Goal: Task Accomplishment & Management: Use online tool/utility

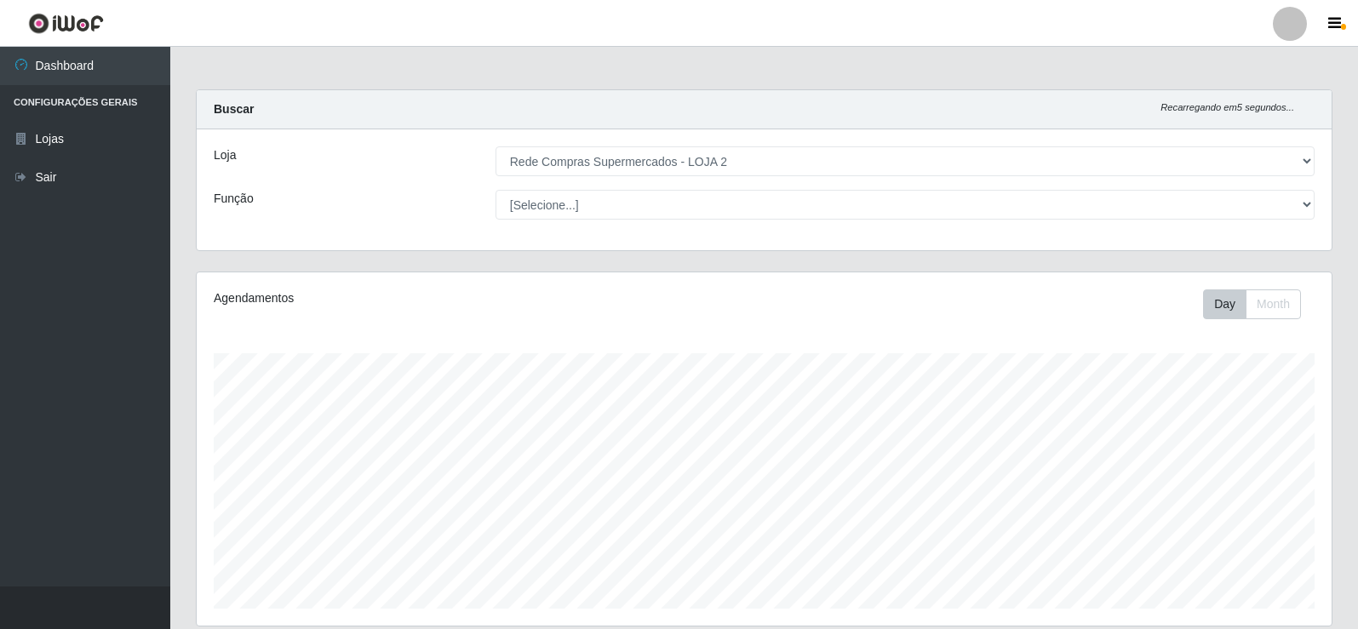
select select "161"
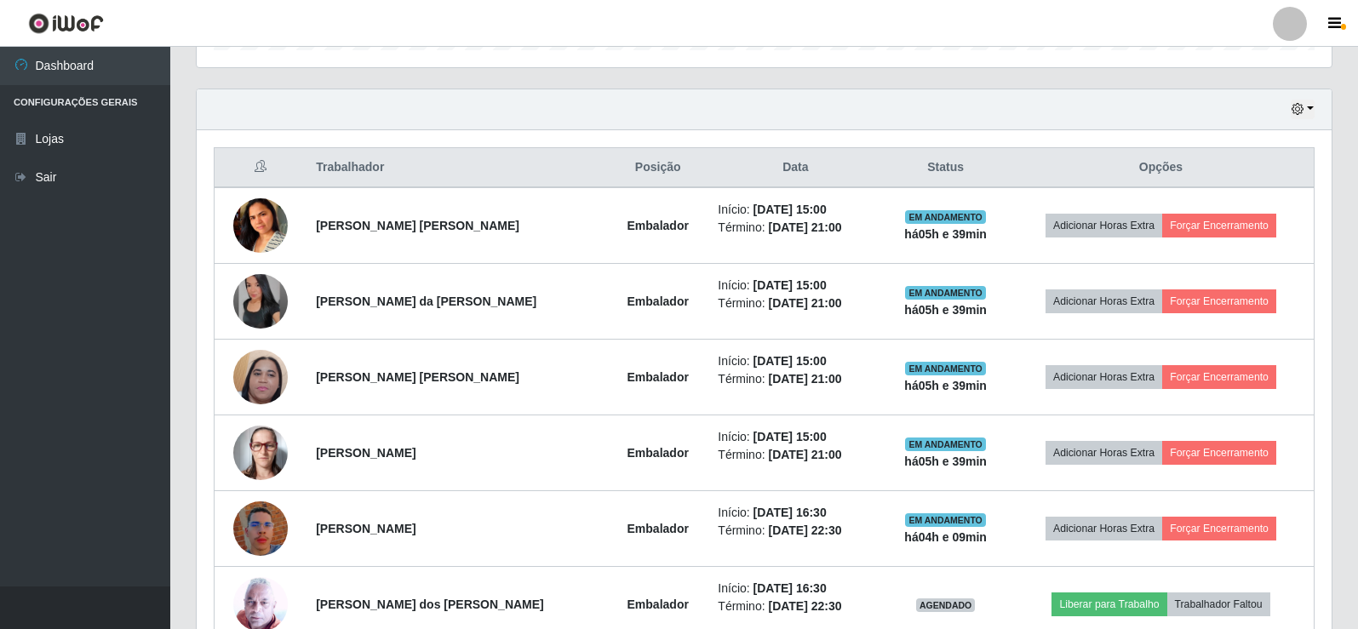
scroll to position [353, 1135]
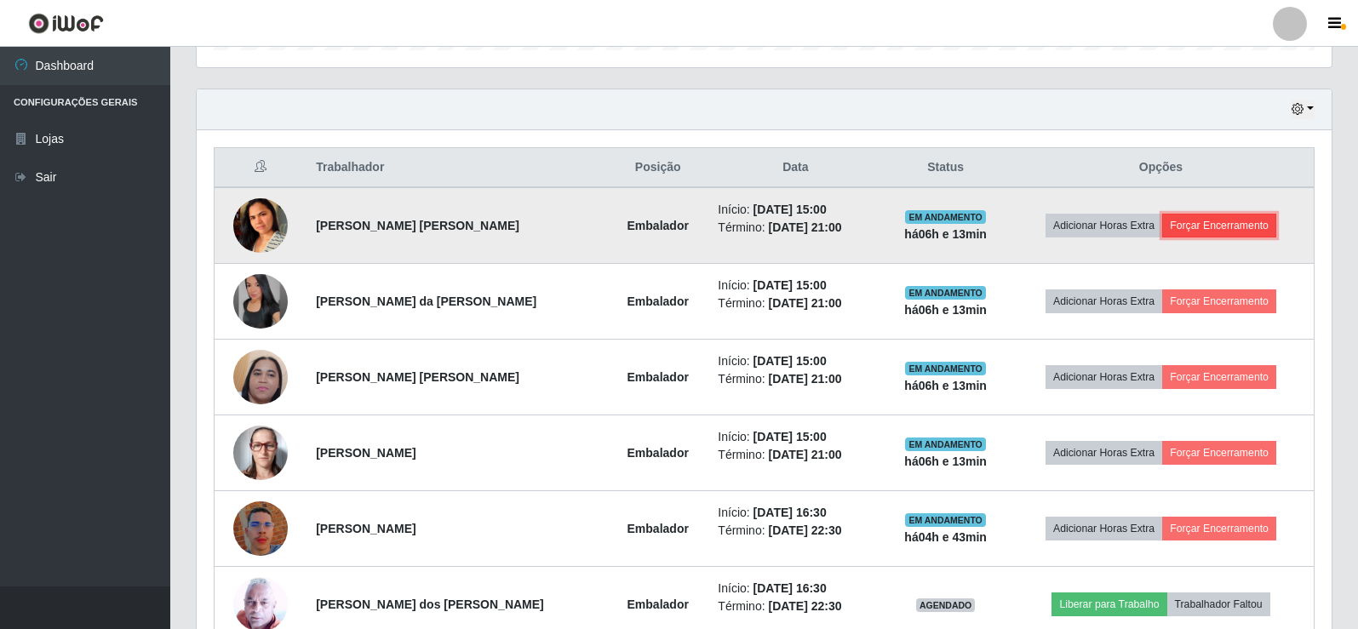
click at [1219, 226] on button "Forçar Encerramento" at bounding box center [1219, 226] width 114 height 24
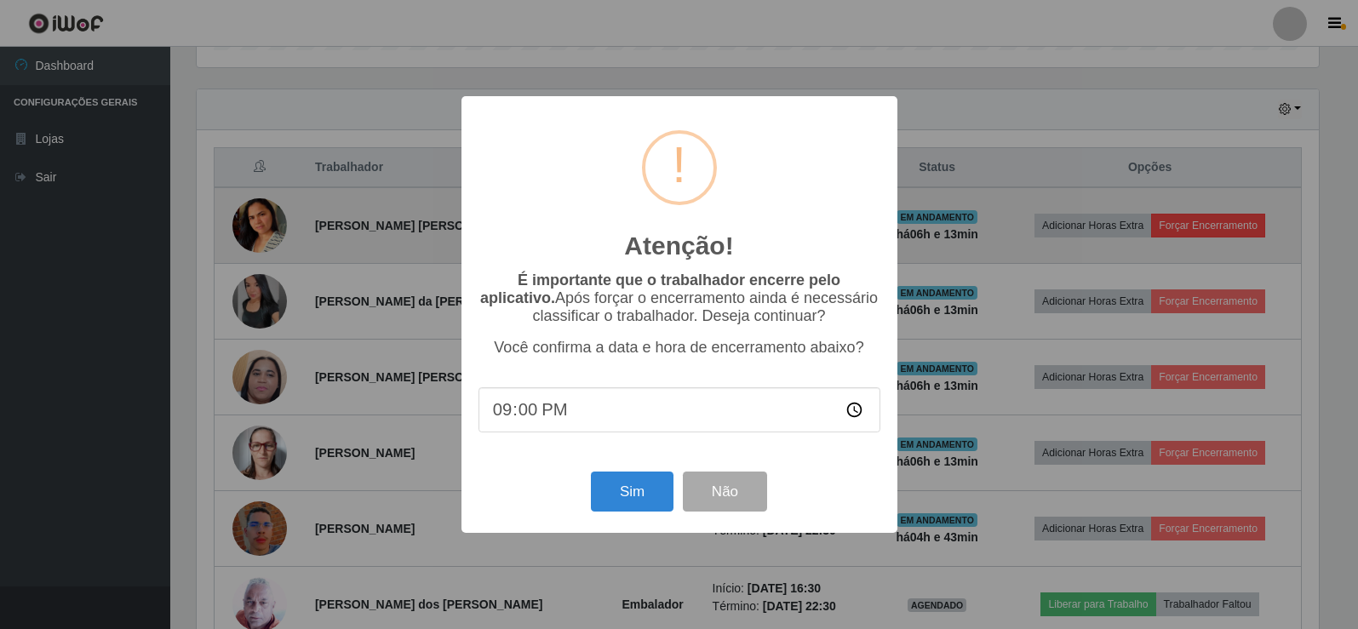
scroll to position [353, 1126]
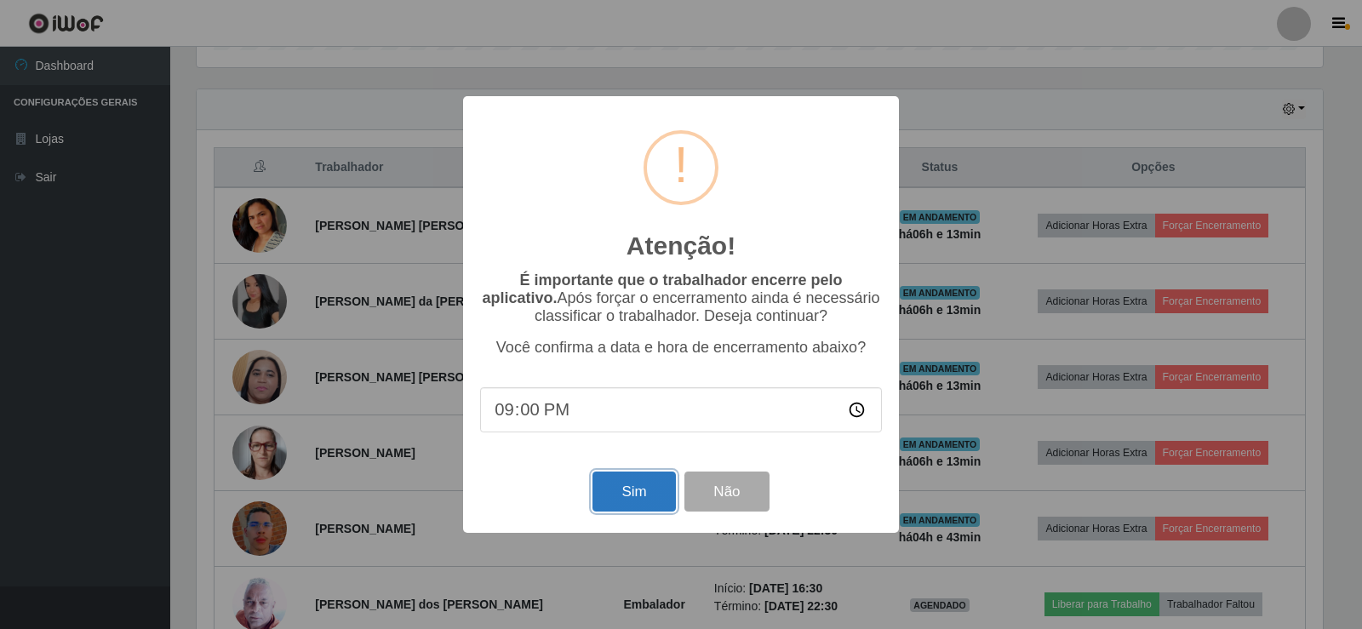
click at [626, 503] on button "Sim" at bounding box center [634, 492] width 83 height 40
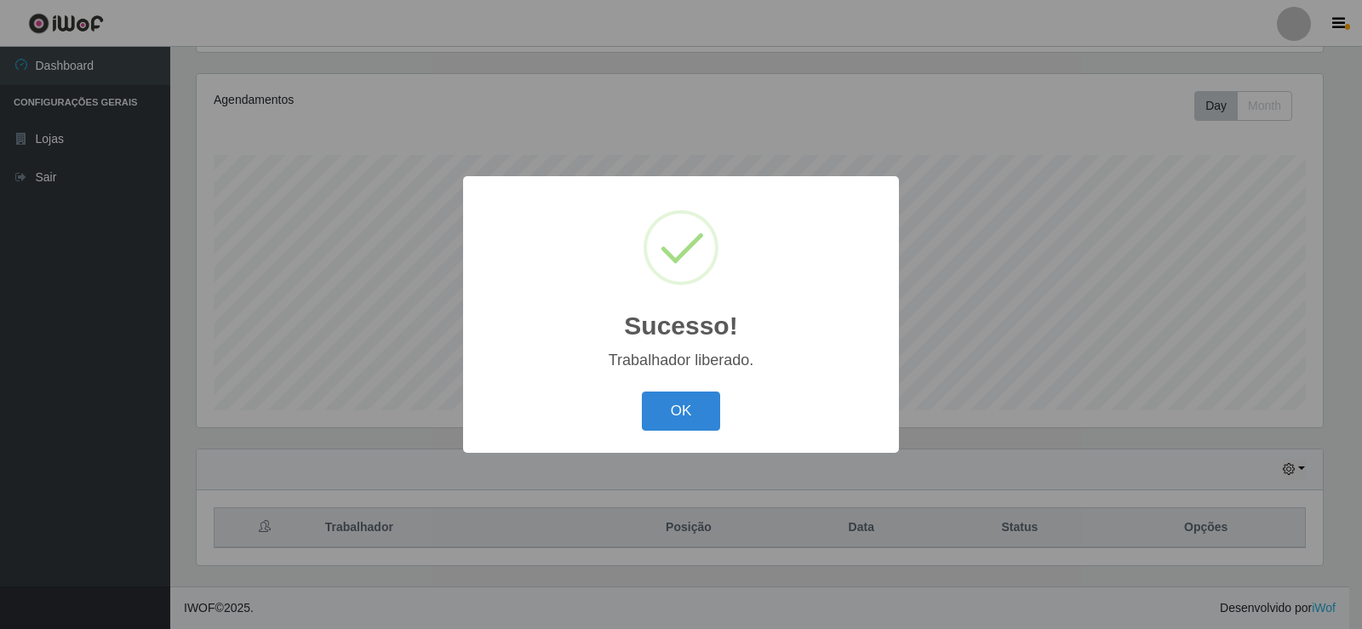
click at [1197, 299] on div "Sucesso! × Trabalhador liberado. OK Cancel" at bounding box center [681, 314] width 1362 height 629
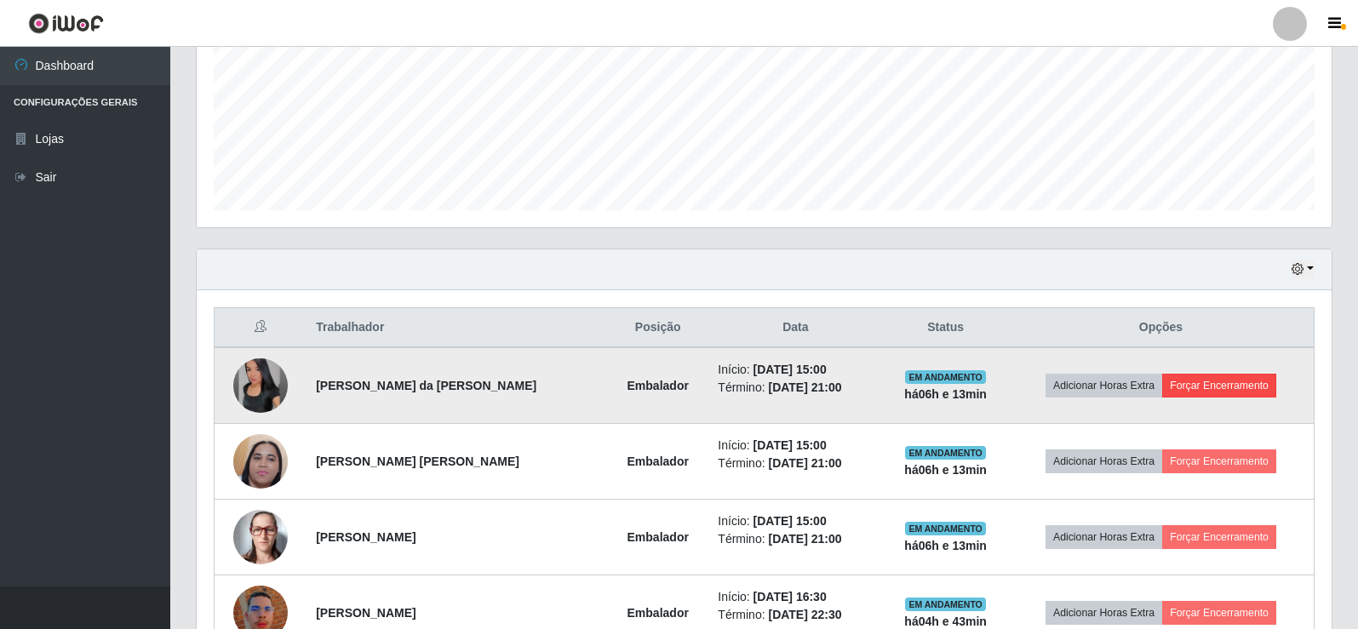
scroll to position [454, 0]
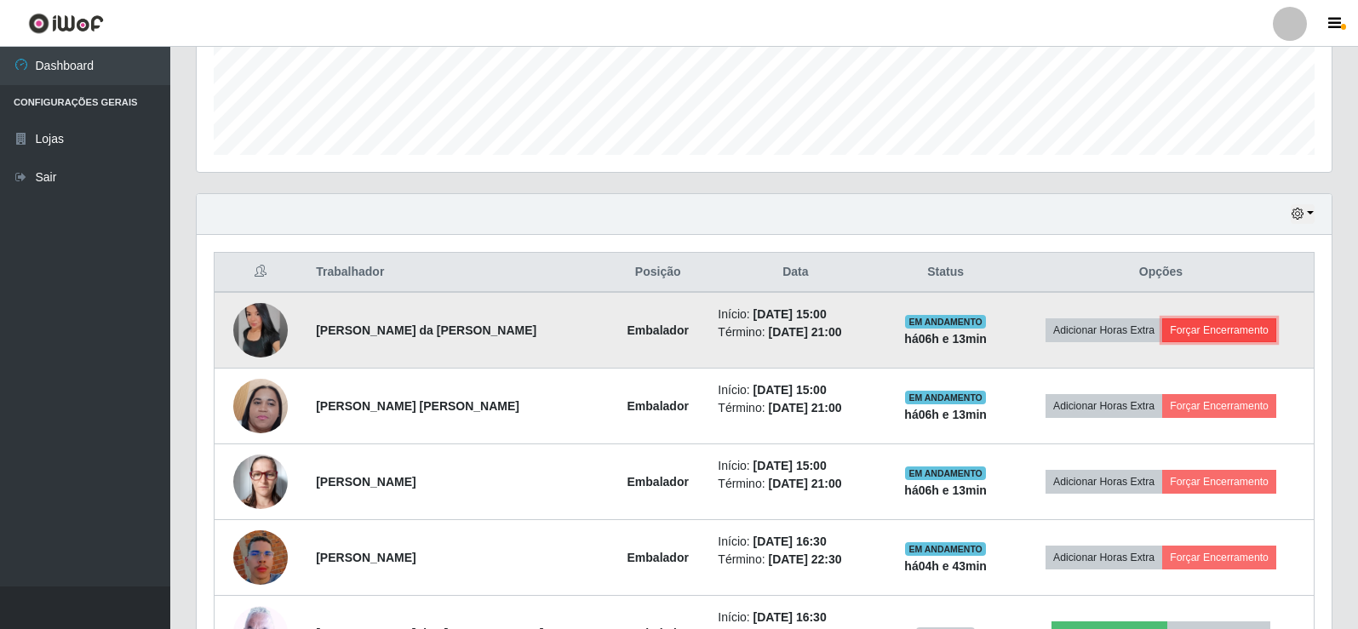
click at [1203, 330] on button "Forçar Encerramento" at bounding box center [1219, 330] width 114 height 24
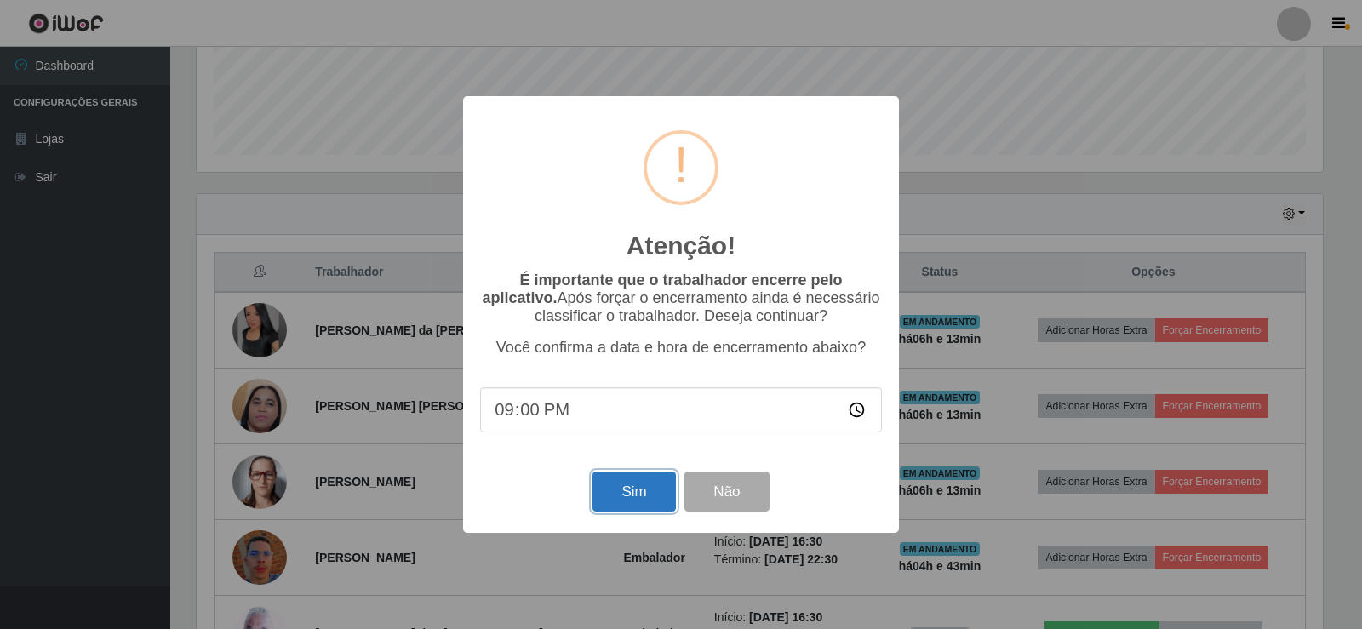
click at [623, 495] on button "Sim" at bounding box center [634, 492] width 83 height 40
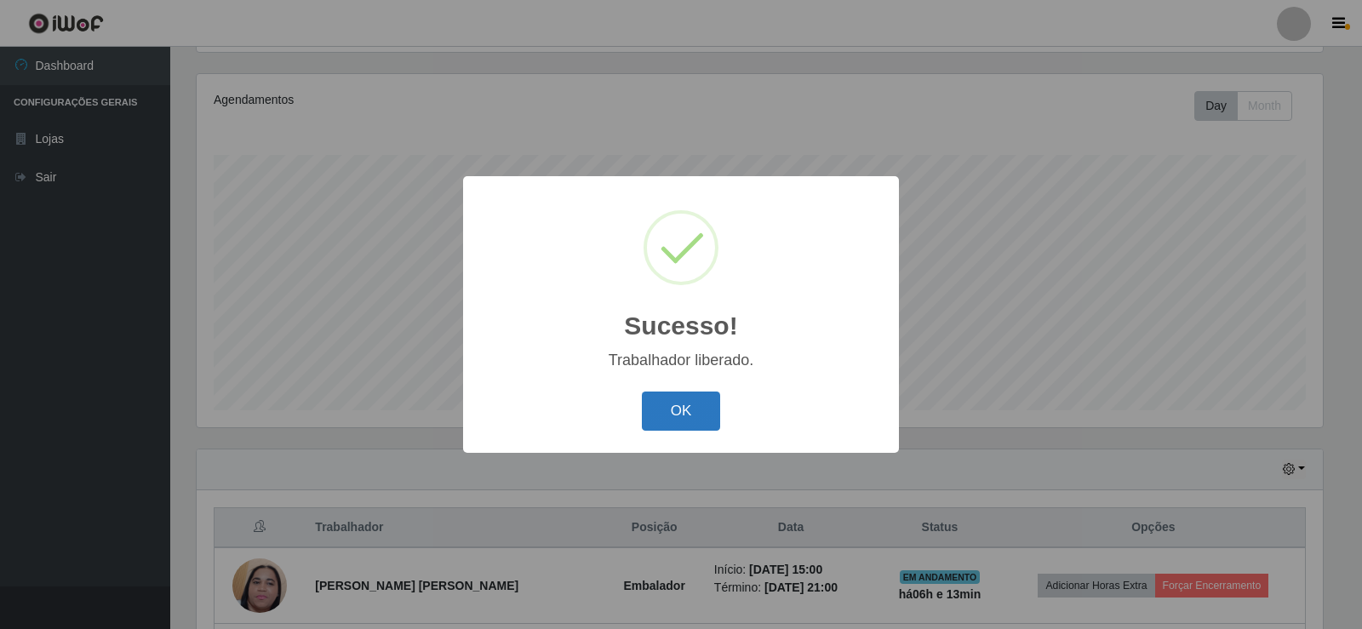
drag, startPoint x: 719, startPoint y: 411, endPoint x: 708, endPoint y: 411, distance: 11.1
click at [712, 411] on button "OK" at bounding box center [681, 412] width 79 height 40
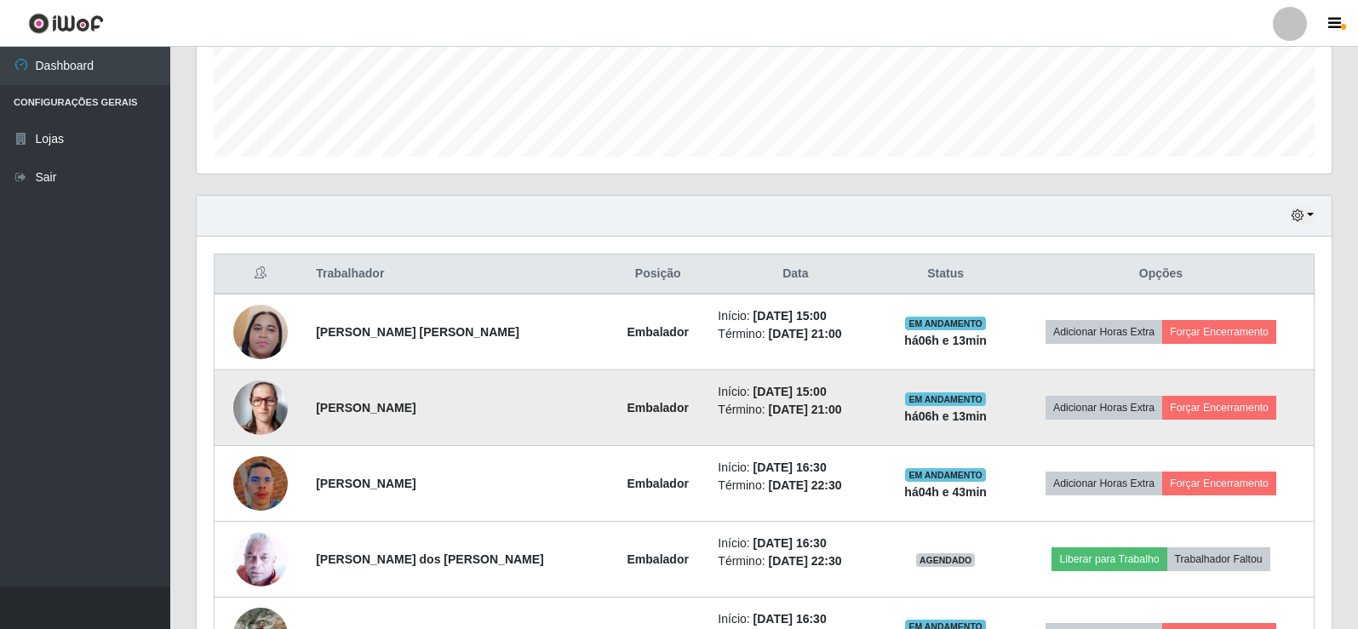
scroll to position [454, 0]
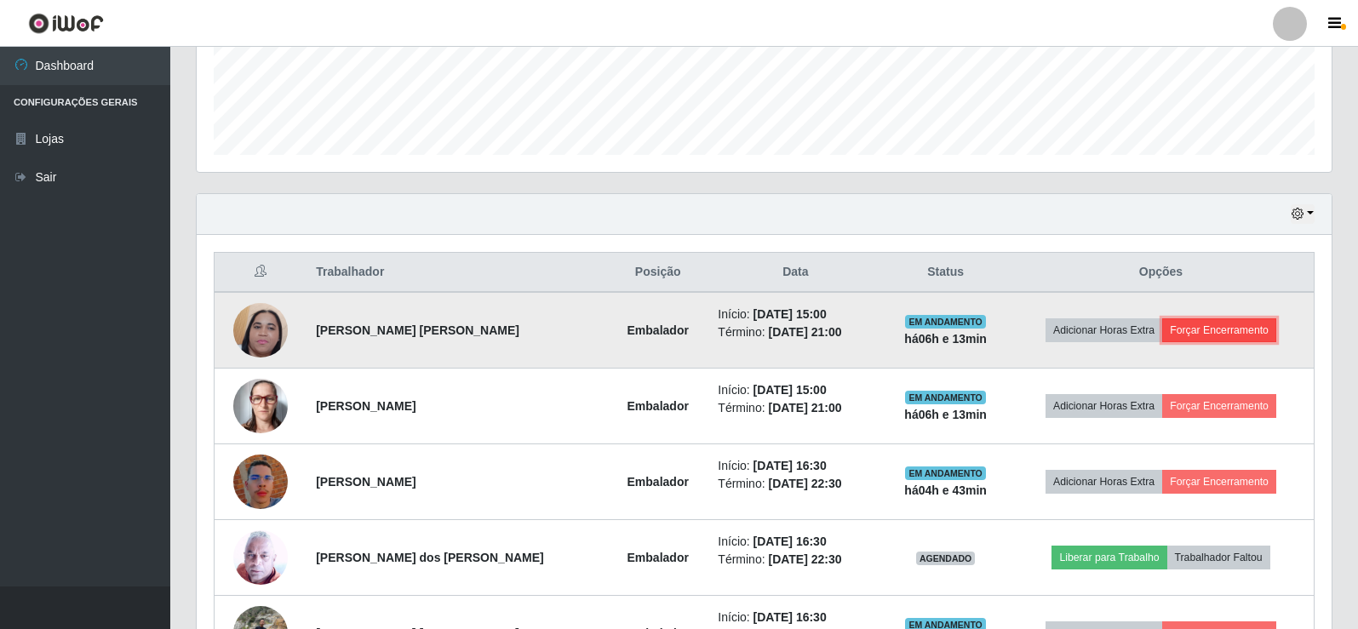
click at [1217, 332] on button "Forçar Encerramento" at bounding box center [1219, 330] width 114 height 24
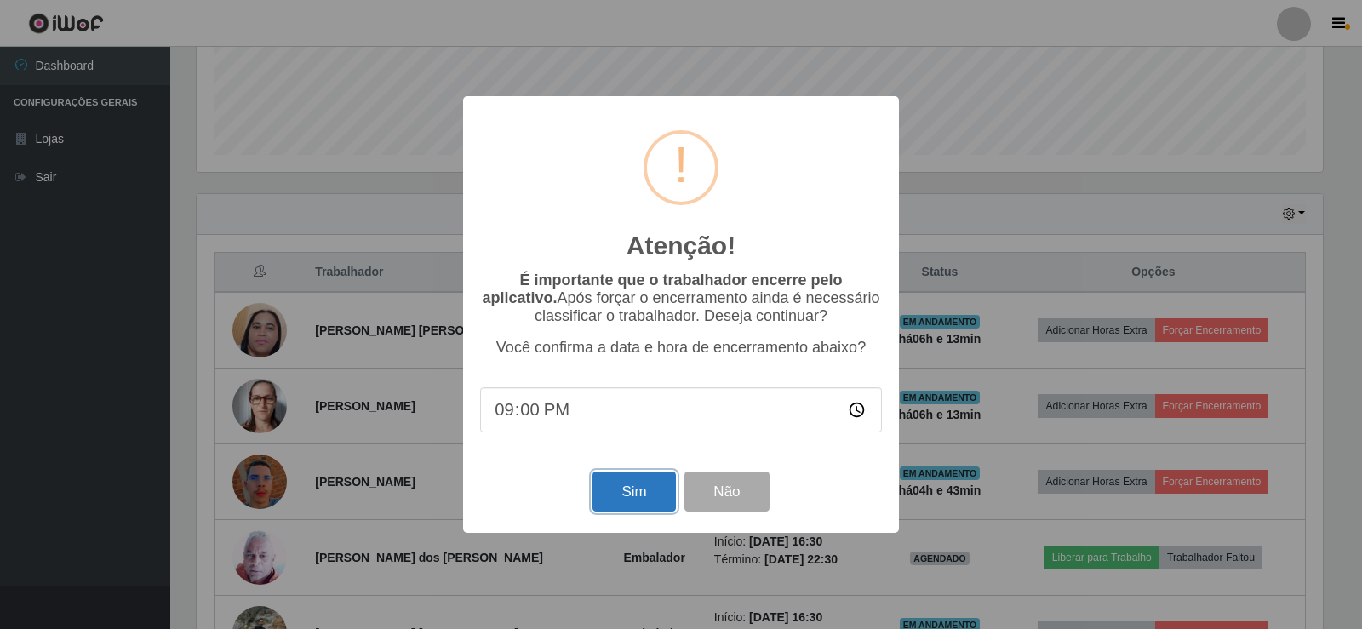
click at [603, 489] on button "Sim" at bounding box center [634, 492] width 83 height 40
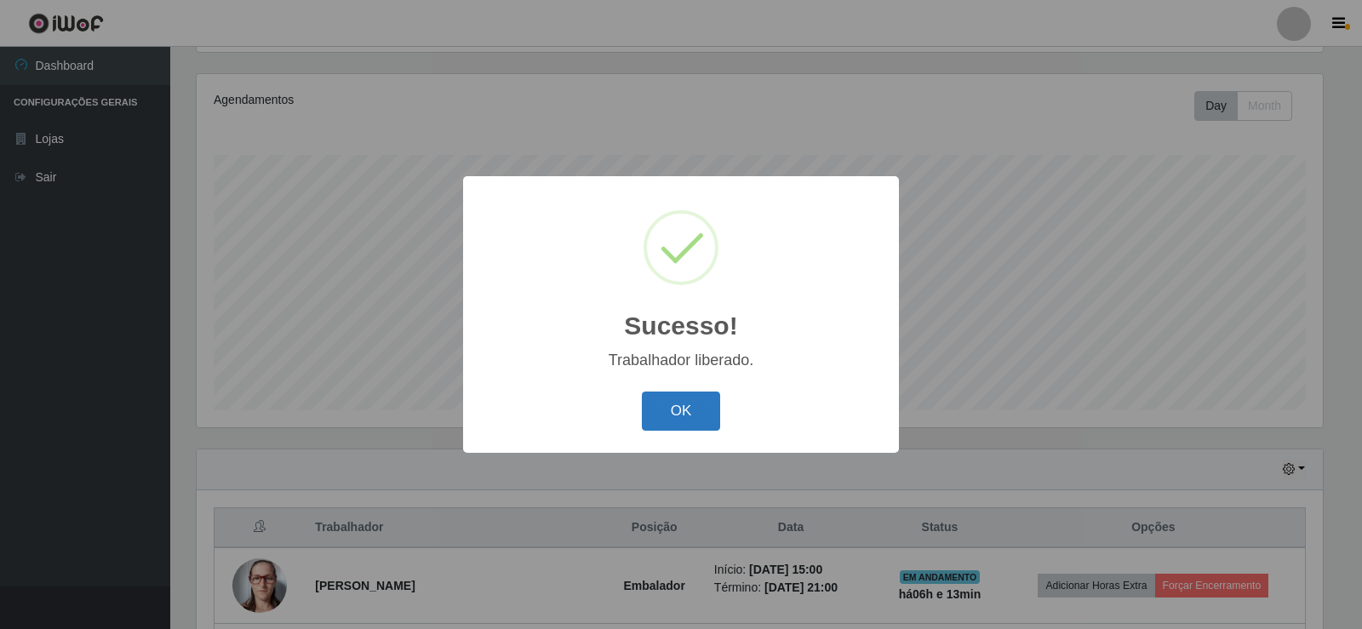
click at [689, 404] on button "OK" at bounding box center [681, 412] width 79 height 40
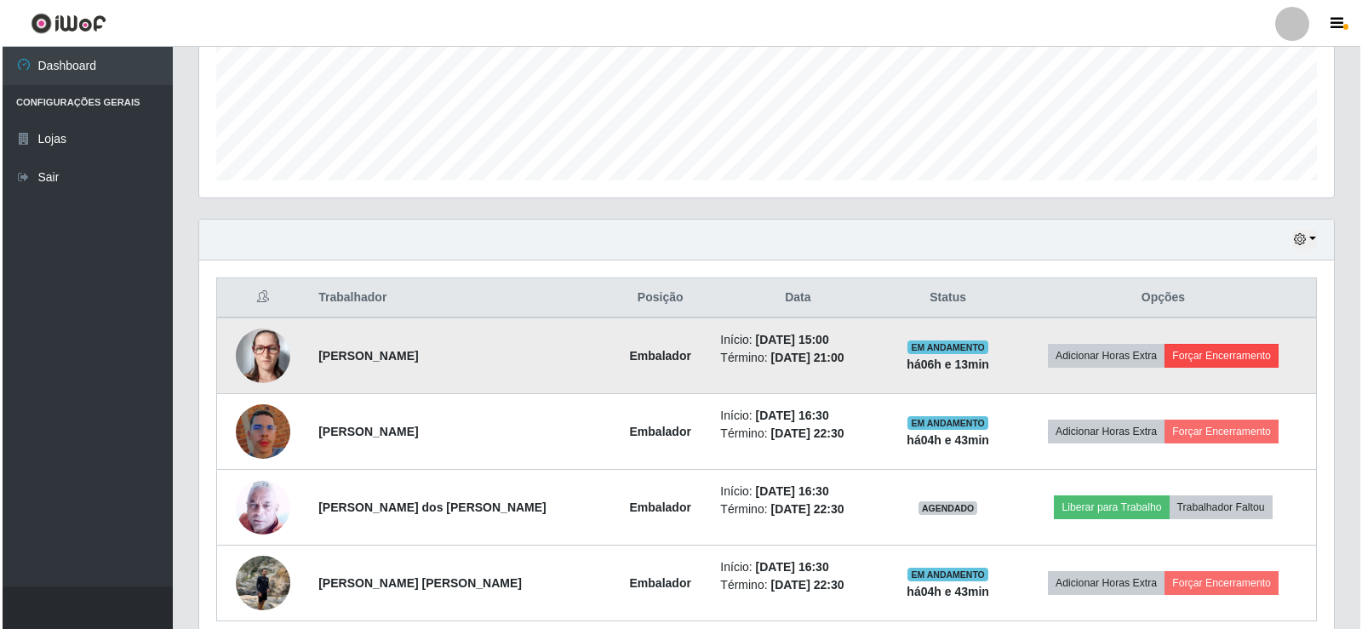
scroll to position [0, 0]
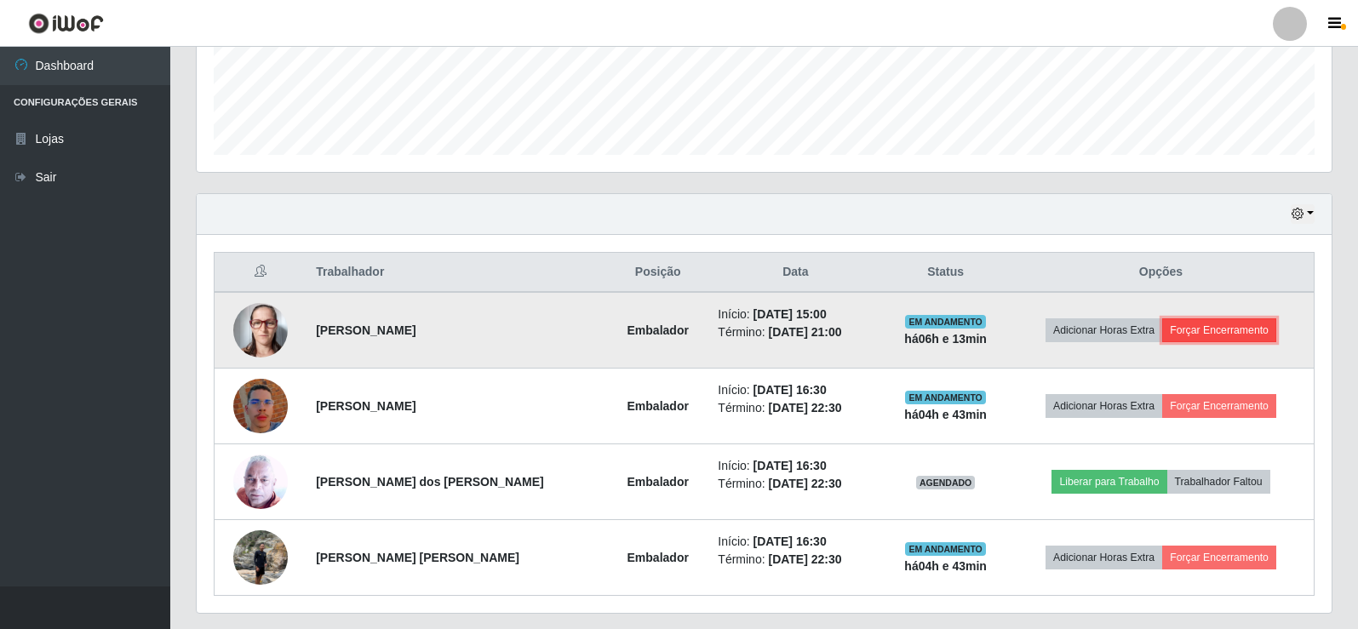
click at [1186, 326] on button "Forçar Encerramento" at bounding box center [1219, 330] width 114 height 24
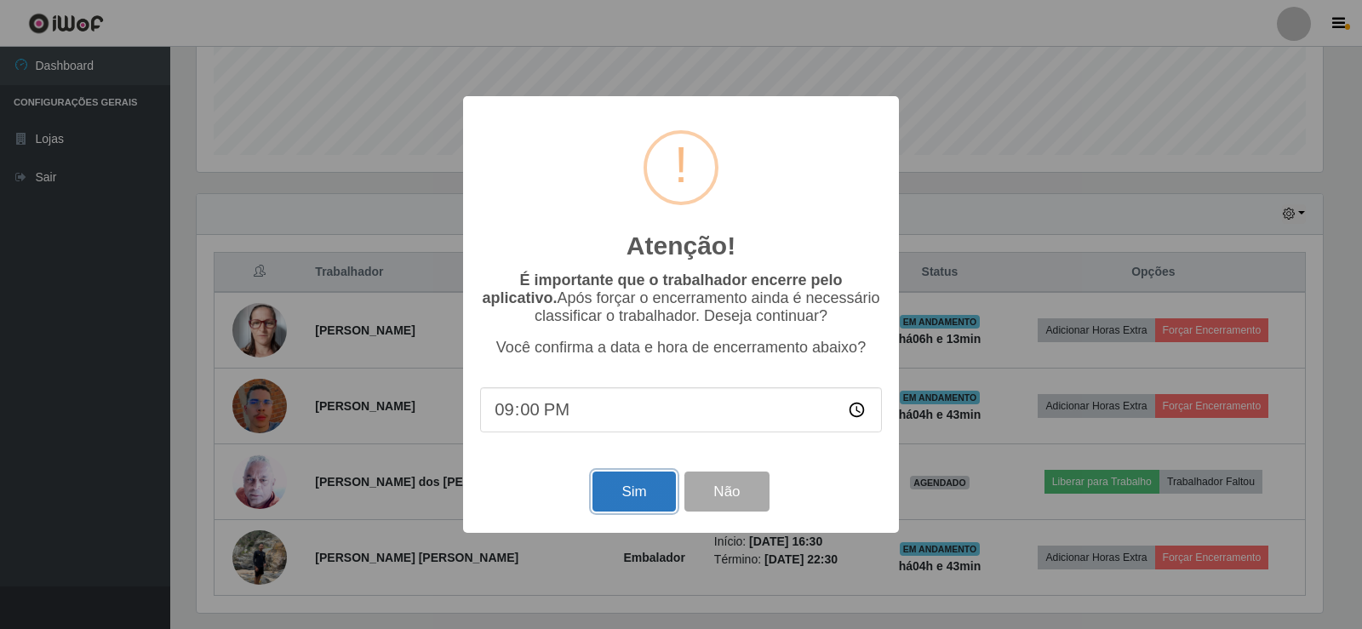
click at [630, 484] on button "Sim" at bounding box center [634, 492] width 83 height 40
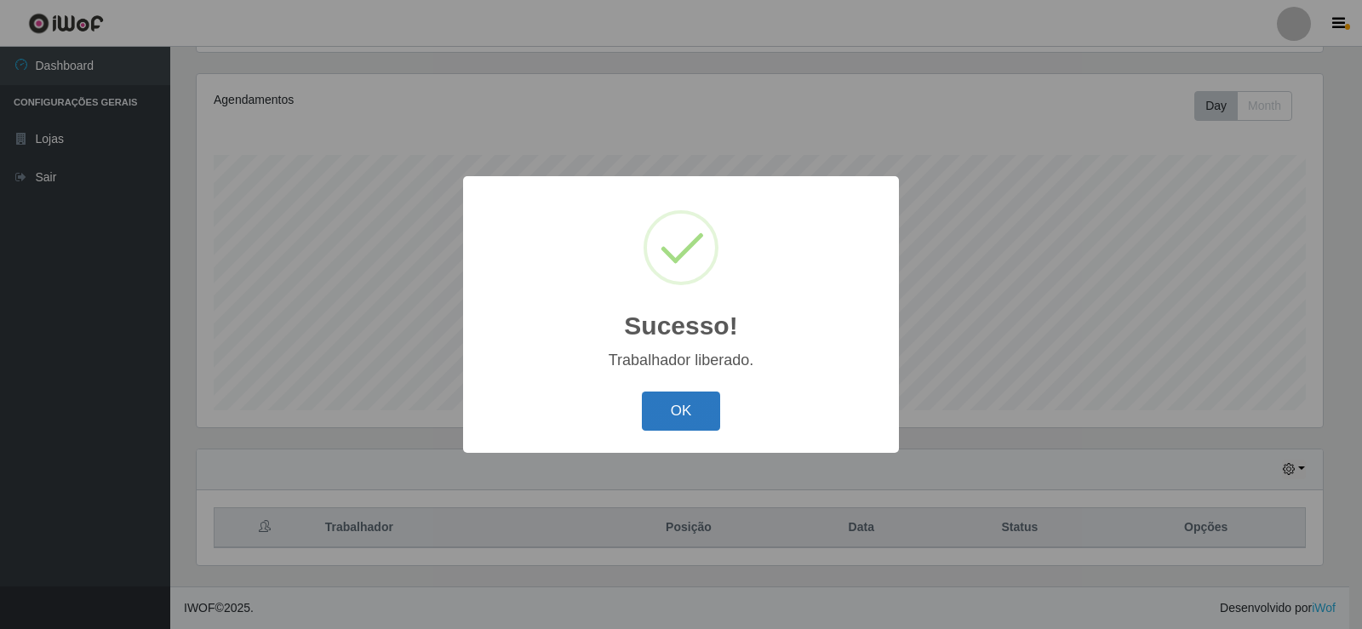
click at [665, 415] on button "OK" at bounding box center [681, 412] width 79 height 40
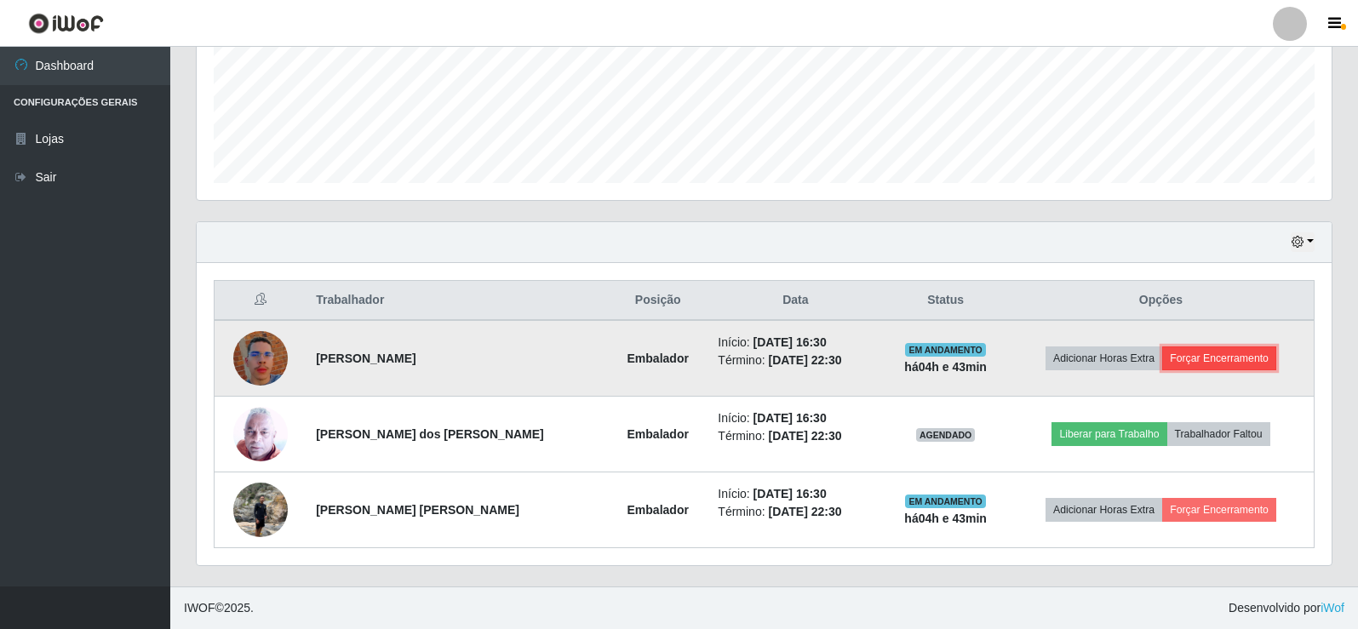
click at [1206, 347] on button "Forçar Encerramento" at bounding box center [1219, 359] width 114 height 24
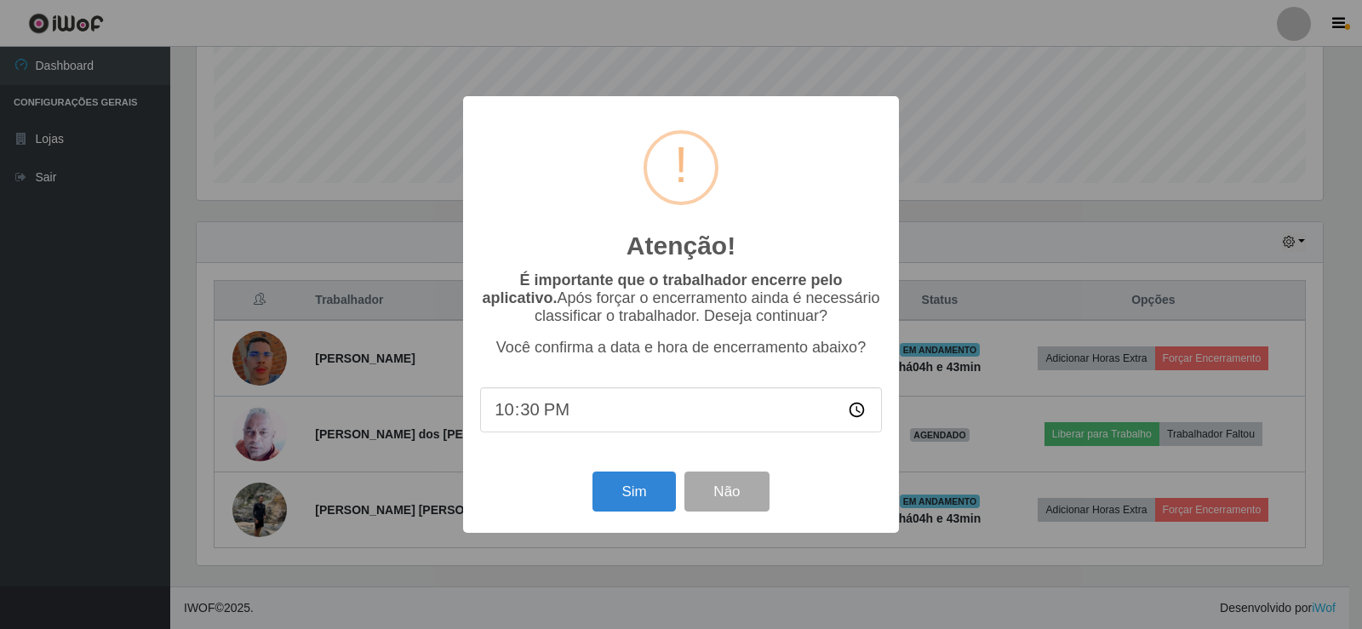
click at [1096, 267] on div "Atenção! × É importante que o trabalhador encerre pelo aplicativo. Após forçar …" at bounding box center [681, 314] width 1362 height 629
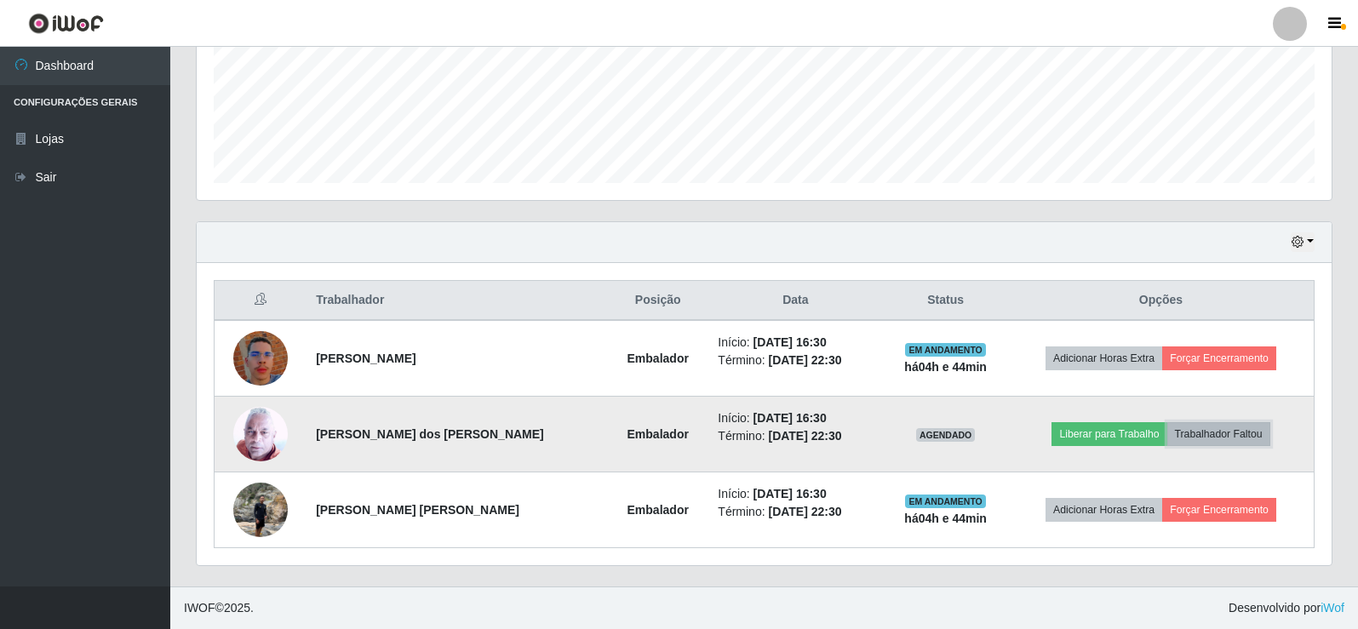
click at [1230, 436] on button "Trabalhador Faltou" at bounding box center [1218, 434] width 103 height 24
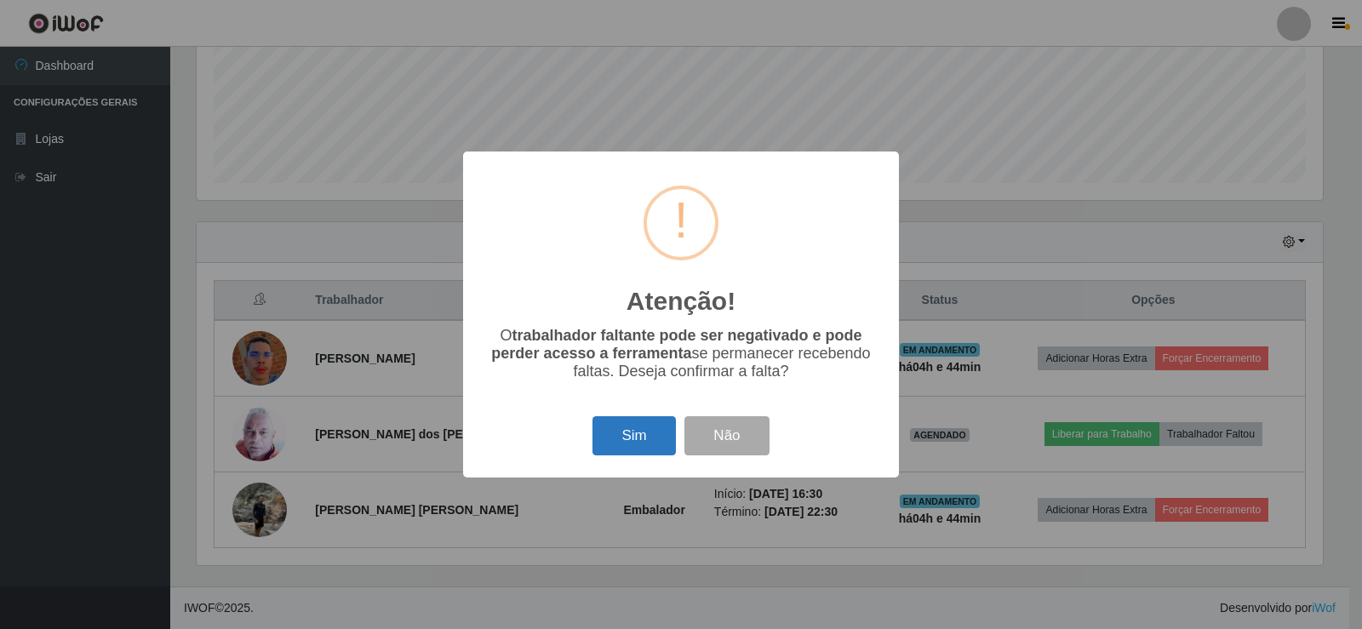
click at [633, 423] on button "Sim" at bounding box center [634, 436] width 83 height 40
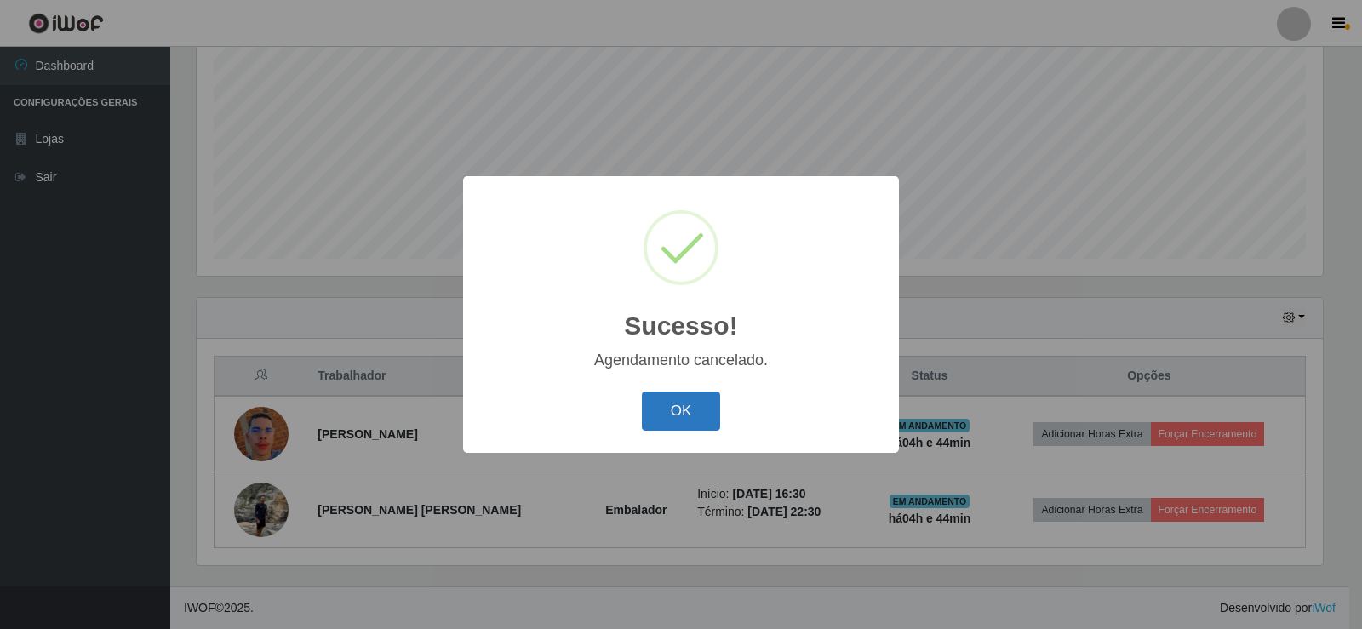
click at [682, 412] on button "OK" at bounding box center [681, 412] width 79 height 40
